Goal: Navigation & Orientation: Find specific page/section

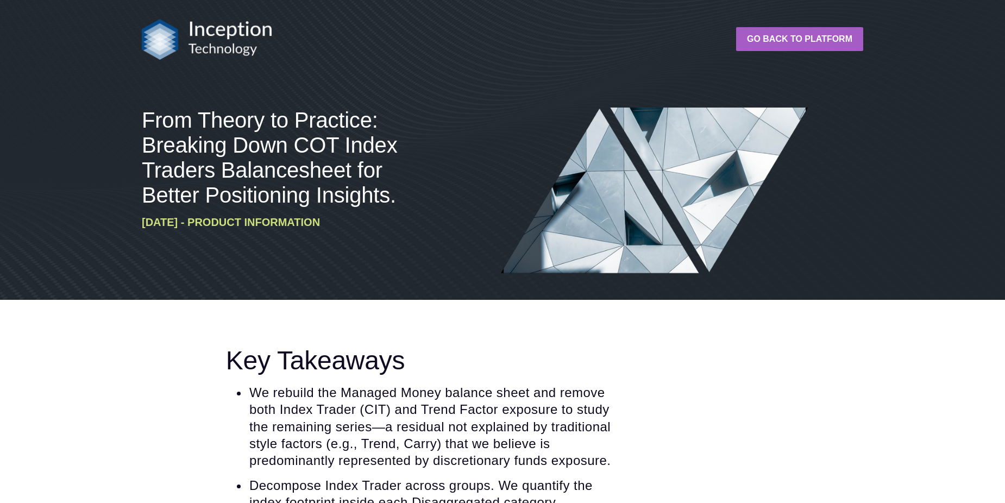
click at [823, 33] on link "Go back to platform" at bounding box center [799, 39] width 127 height 24
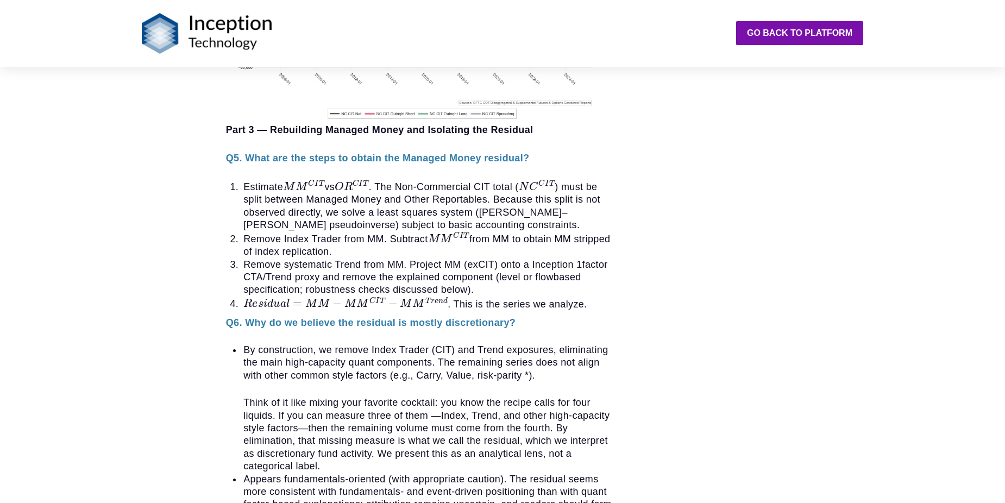
scroll to position [1630, 0]
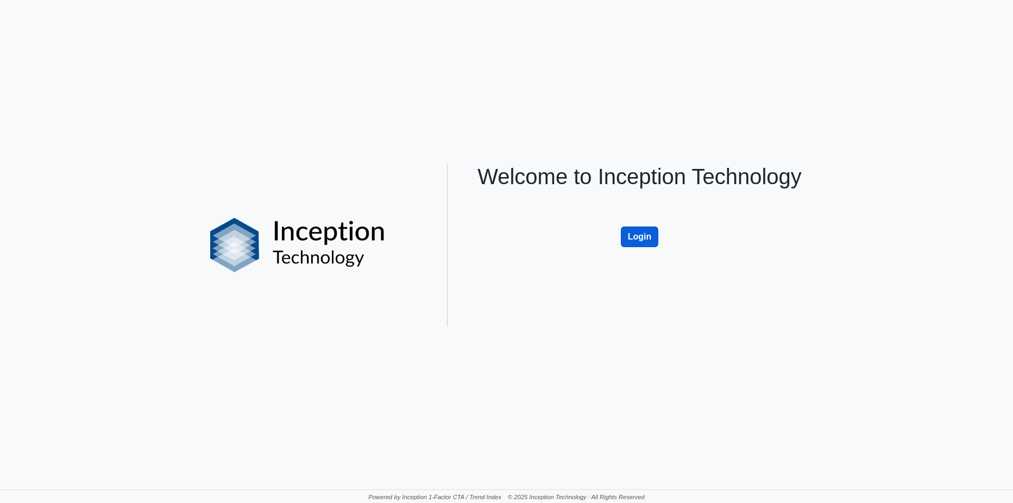
click at [637, 237] on button "Login" at bounding box center [640, 237] width 38 height 21
click at [639, 240] on button "Login" at bounding box center [640, 237] width 38 height 21
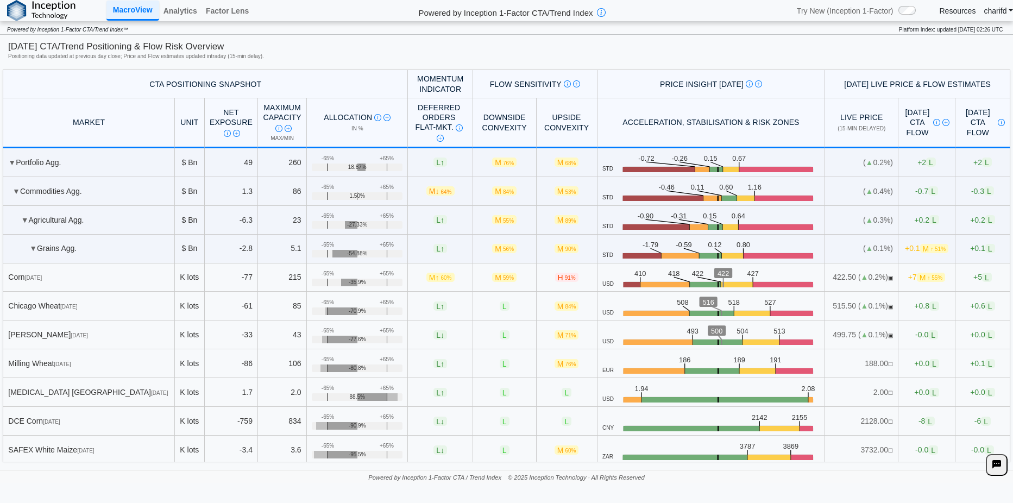
click at [304, 60] on div "[DATE] CTA/Trend Positioning & Flow Risk Overview Positioning data updated at p…" at bounding box center [506, 52] width 997 height 24
